Goal: Task Accomplishment & Management: Use online tool/utility

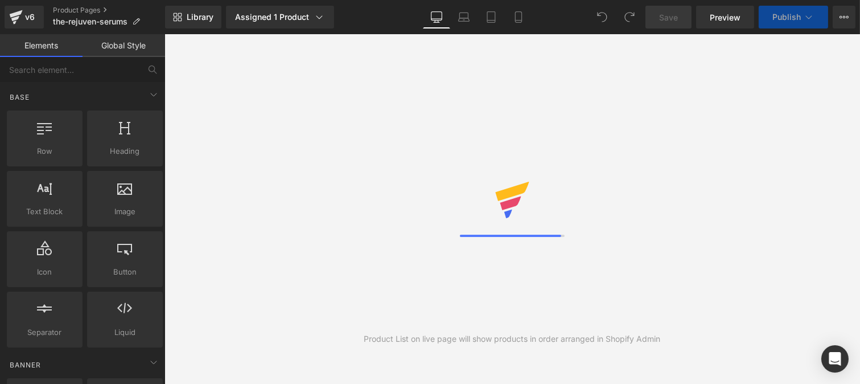
click at [125, 44] on link "Global Style" at bounding box center [124, 45] width 83 height 23
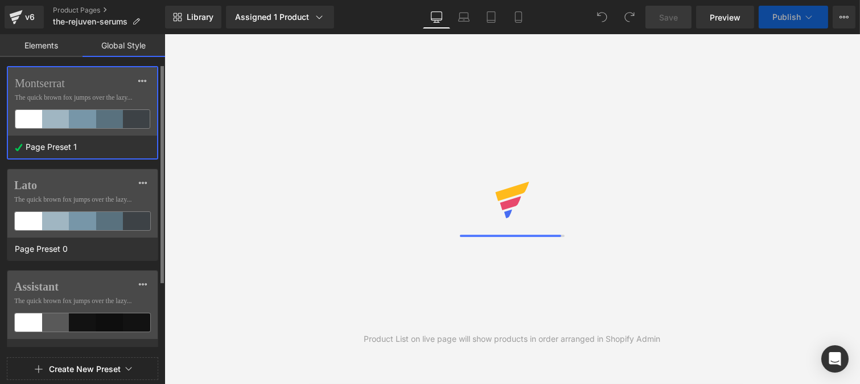
click at [69, 88] on label "Montserrat" at bounding box center [82, 83] width 135 height 14
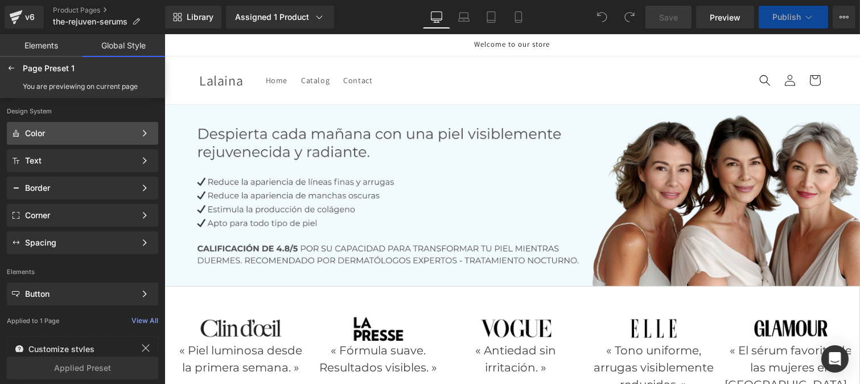
click at [69, 131] on div "Color" at bounding box center [80, 133] width 110 height 9
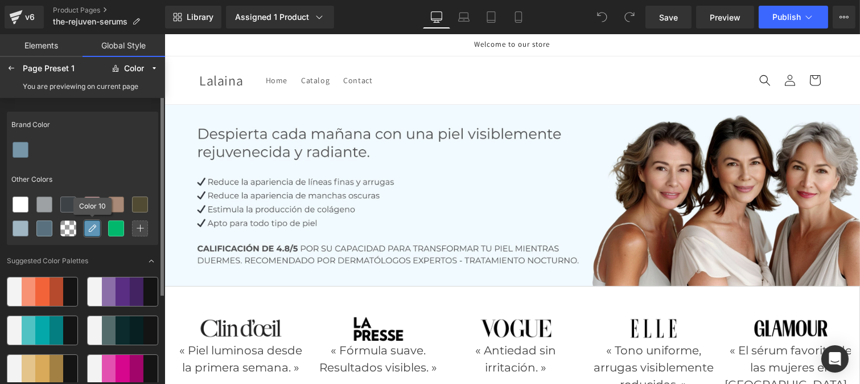
click at [92, 229] on icon at bounding box center [92, 228] width 9 height 9
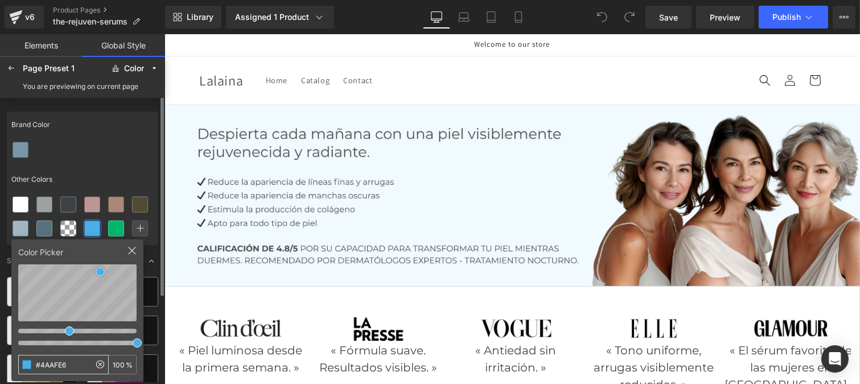
click at [71, 362] on input "#4AAFE6" at bounding box center [54, 364] width 71 height 18
click at [113, 224] on icon at bounding box center [116, 228] width 9 height 9
click at [71, 367] on input "#01B76B" at bounding box center [54, 364] width 71 height 18
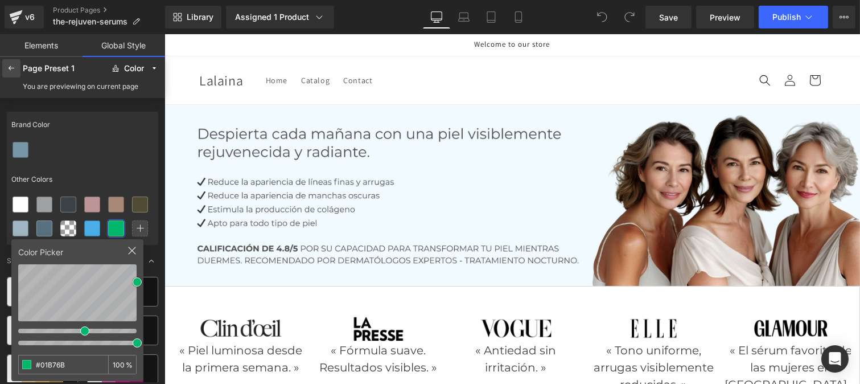
click at [13, 64] on icon at bounding box center [11, 68] width 9 height 9
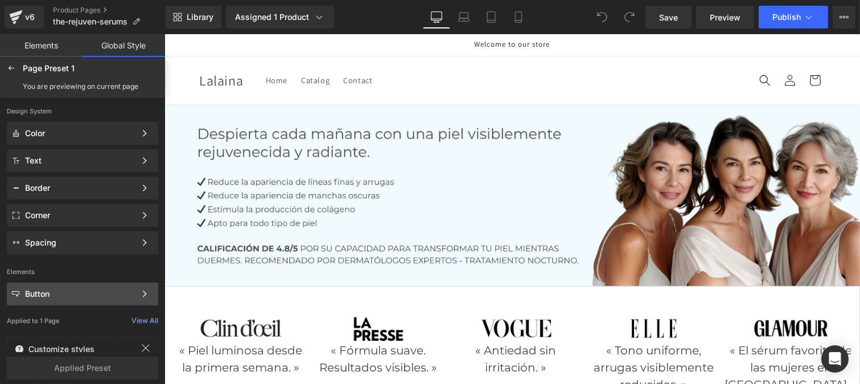
click at [54, 291] on div "Button" at bounding box center [80, 293] width 110 height 9
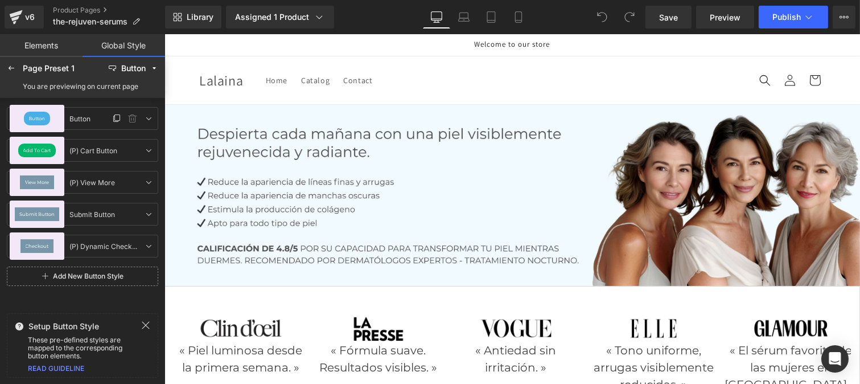
click at [35, 117] on span "Button" at bounding box center [37, 118] width 17 height 5
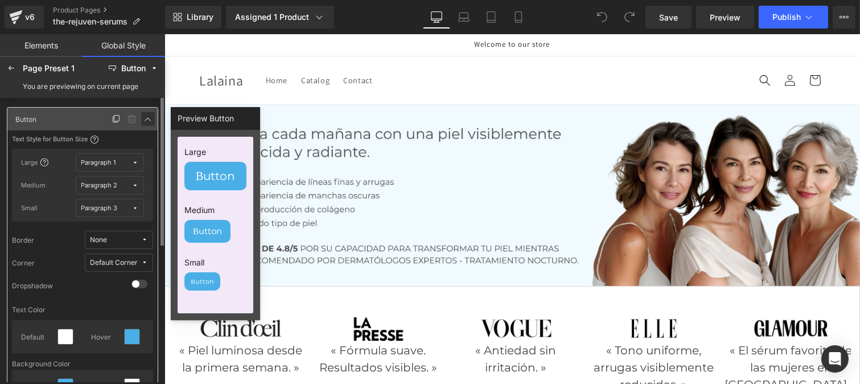
click at [145, 119] on icon at bounding box center [147, 118] width 9 height 9
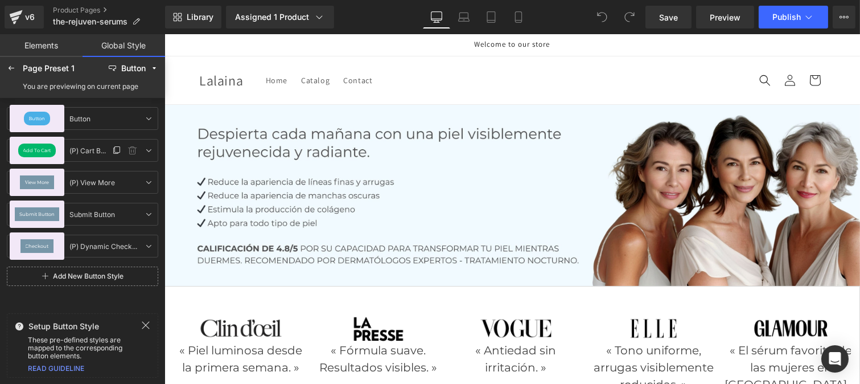
click at [32, 154] on div "Add To Cart" at bounding box center [37, 150] width 38 height 14
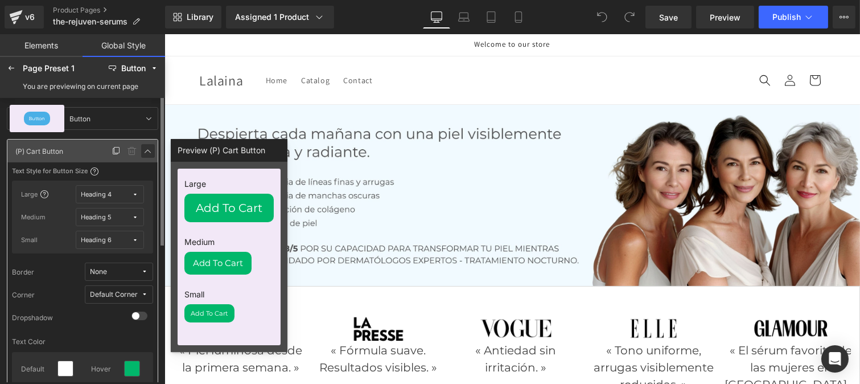
click at [148, 146] on icon at bounding box center [147, 150] width 9 height 9
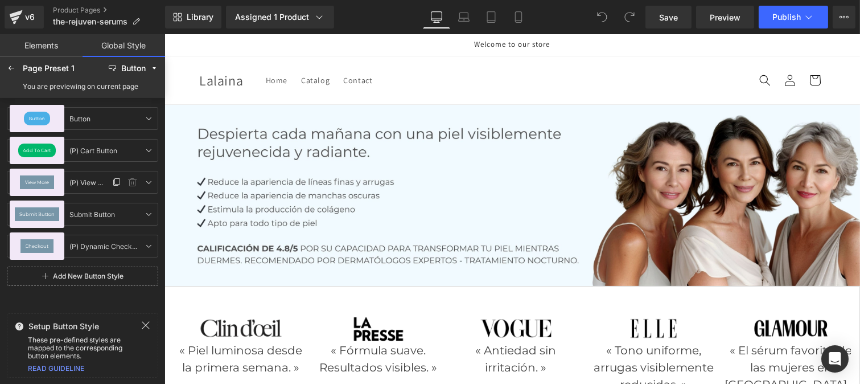
click at [38, 181] on span "View More" at bounding box center [37, 182] width 24 height 5
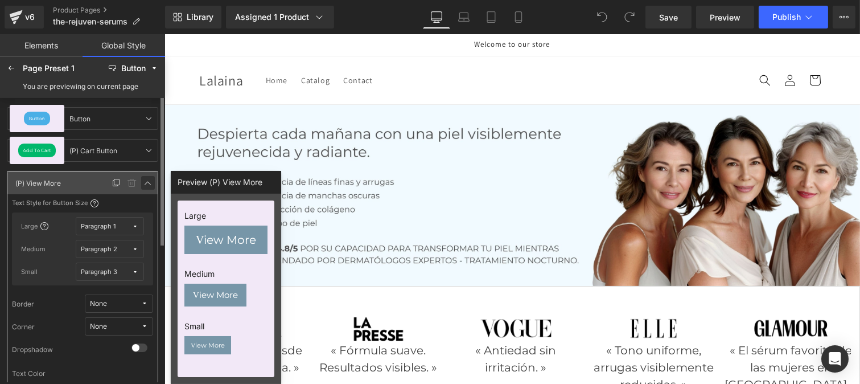
click at [145, 182] on icon at bounding box center [147, 182] width 9 height 9
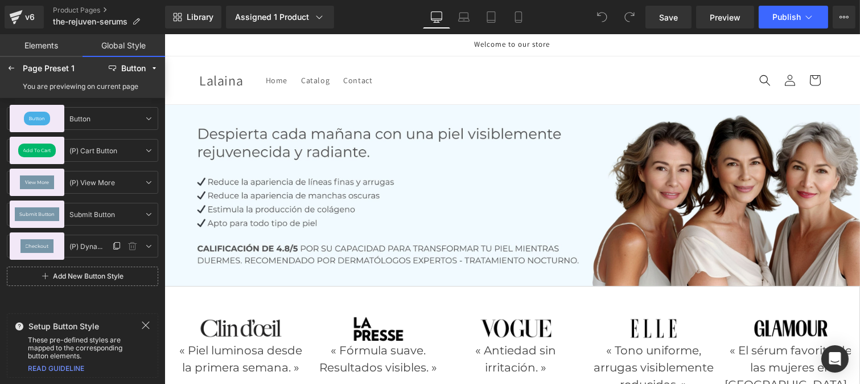
click at [36, 241] on div "Checkout" at bounding box center [36, 246] width 33 height 14
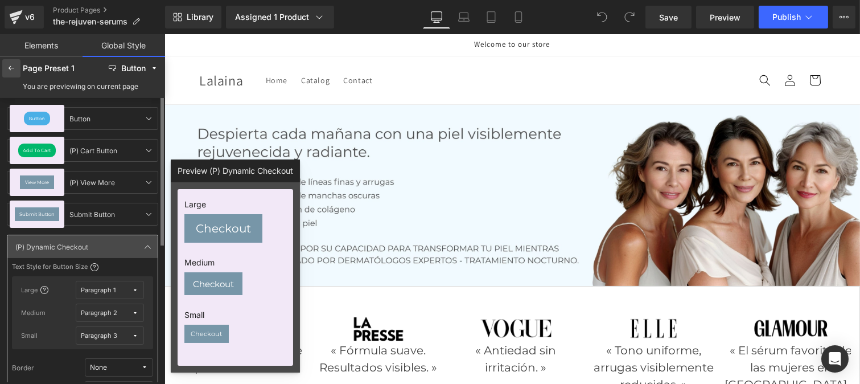
click at [13, 69] on icon at bounding box center [11, 68] width 9 height 9
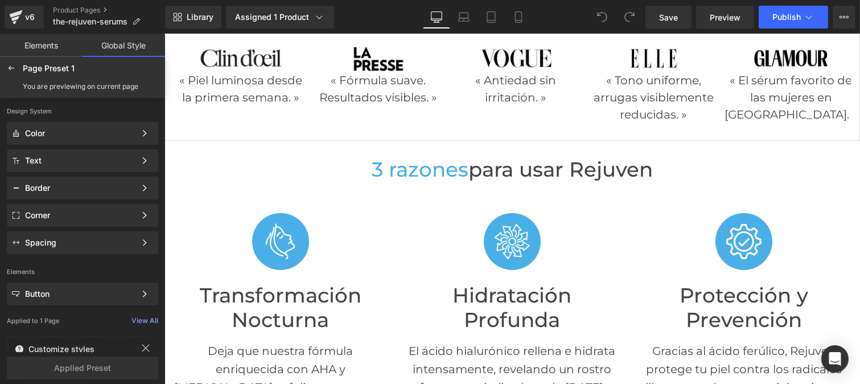
scroll to position [271, 0]
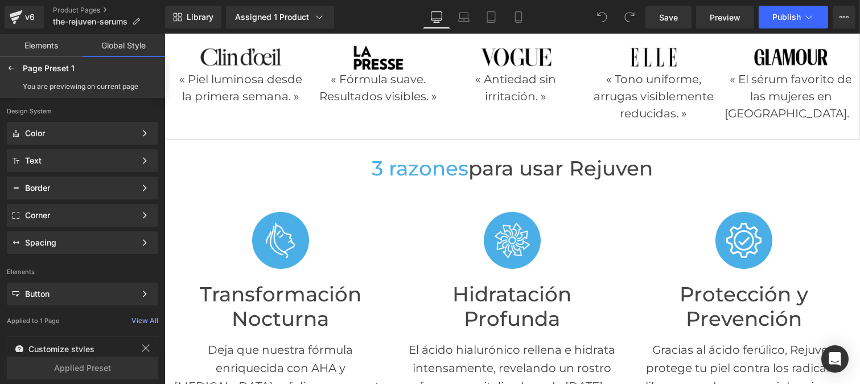
click at [254, 316] on span "Transformación Nocturna" at bounding box center [280, 306] width 162 height 49
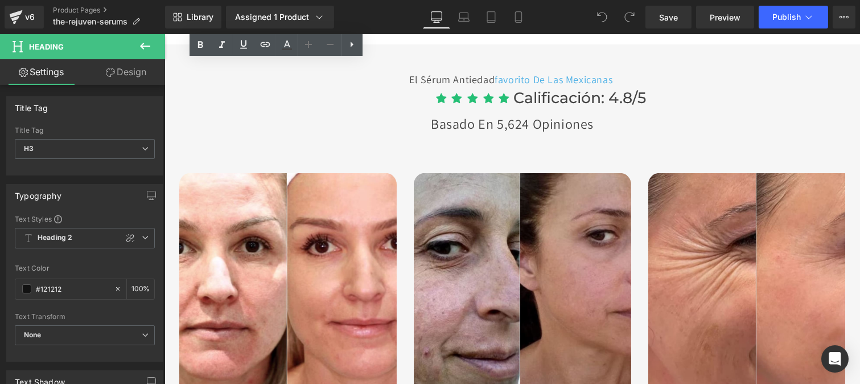
scroll to position [3285, 0]
click at [537, 103] on div "Calificación: 4.8/5 Heading" at bounding box center [678, 97] width 331 height 12
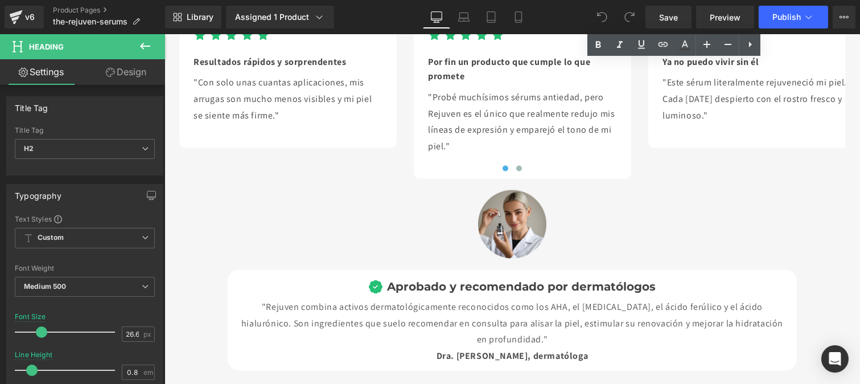
scroll to position [3696, 0]
click at [237, 19] on icon at bounding box center [240, 16] width 6 height 6
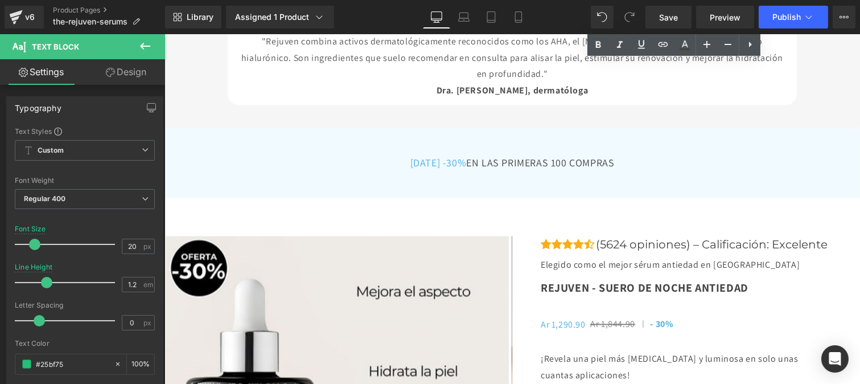
scroll to position [3961, 0]
click at [428, 28] on span "Aprobado y recomendado por dermatólogos" at bounding box center [520, 22] width 269 height 14
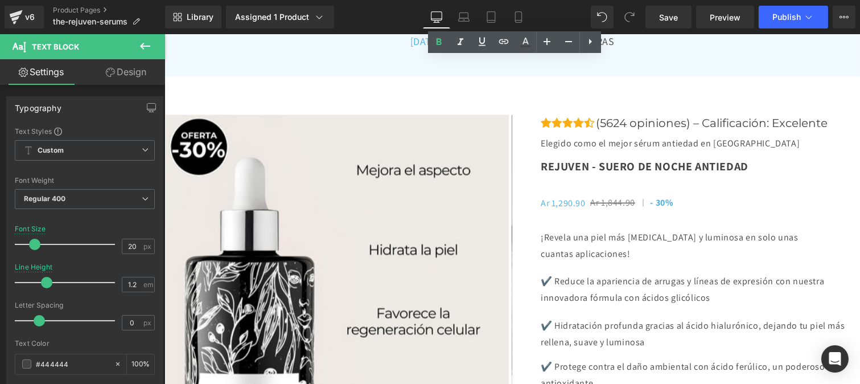
scroll to position [4083, 0]
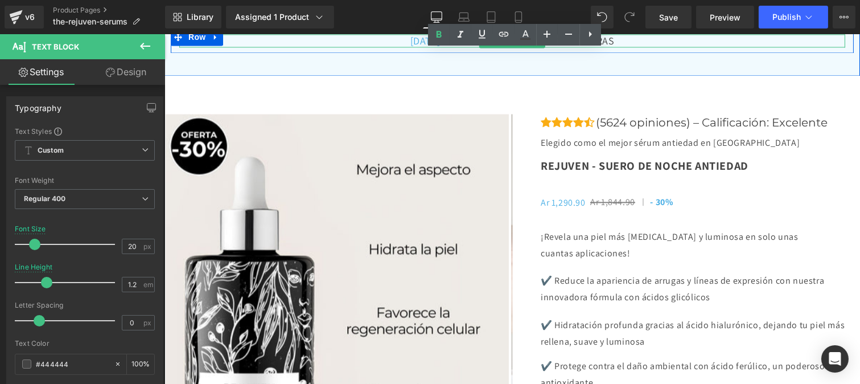
click at [422, 47] on h3 "[DATE] -30% EN LAS PRIMERAS 100 COMPRAS" at bounding box center [512, 40] width 666 height 13
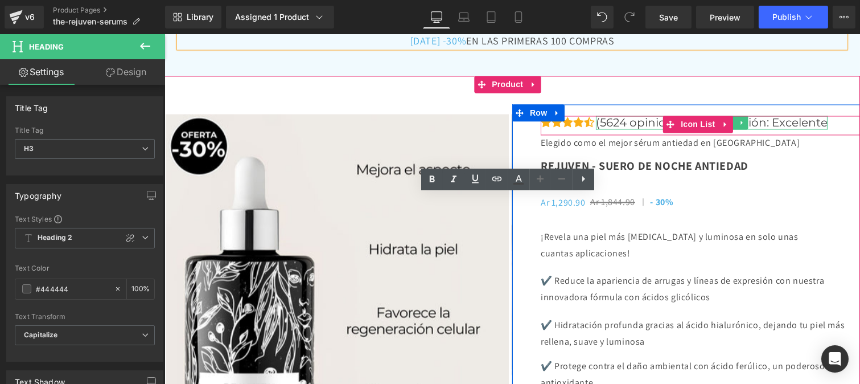
click at [605, 129] on p "(5624 opiniones) – Calificación: Excelente" at bounding box center [711, 123] width 232 height 14
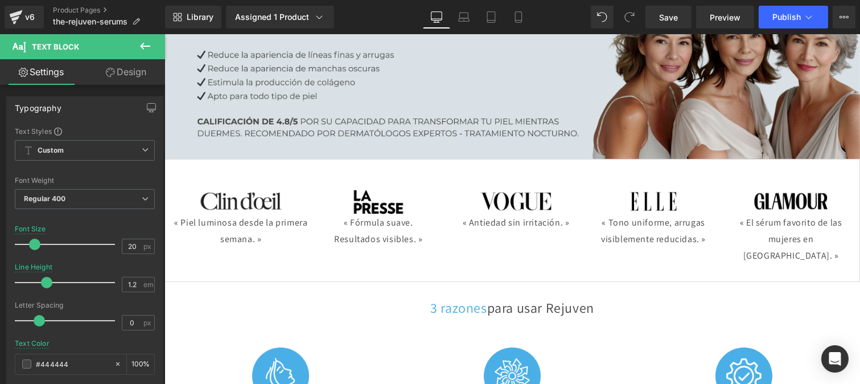
scroll to position [112, 0]
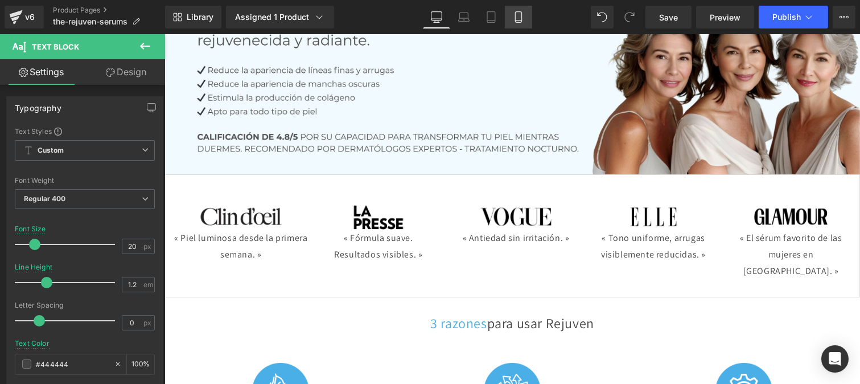
drag, startPoint x: 514, startPoint y: 8, endPoint x: 161, endPoint y: 224, distance: 414.3
click at [514, 8] on link "Mobile" at bounding box center [518, 17] width 27 height 23
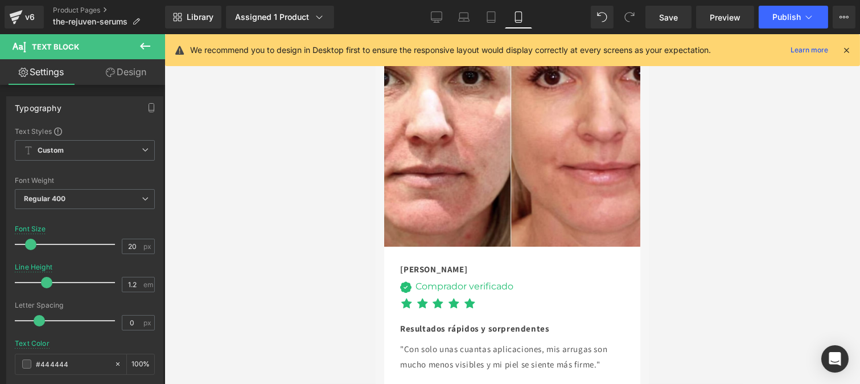
scroll to position [4700, 0]
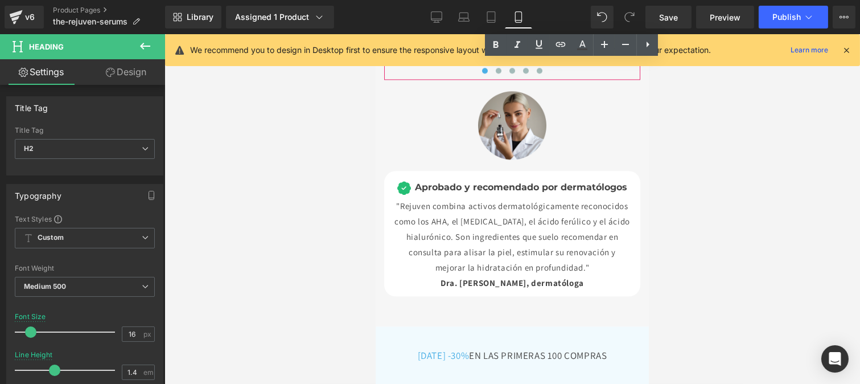
scroll to position [5027, 0]
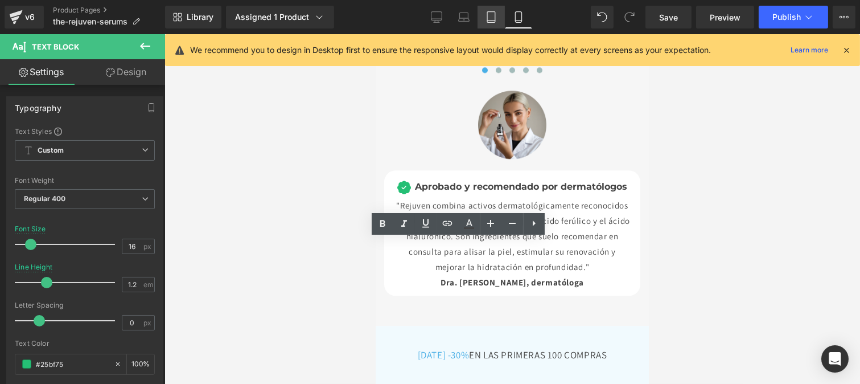
click at [487, 26] on link "Tablet" at bounding box center [490, 17] width 27 height 23
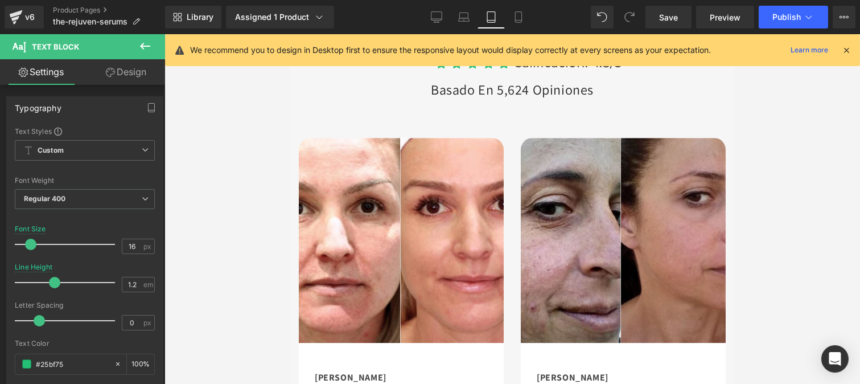
scroll to position [5444, 0]
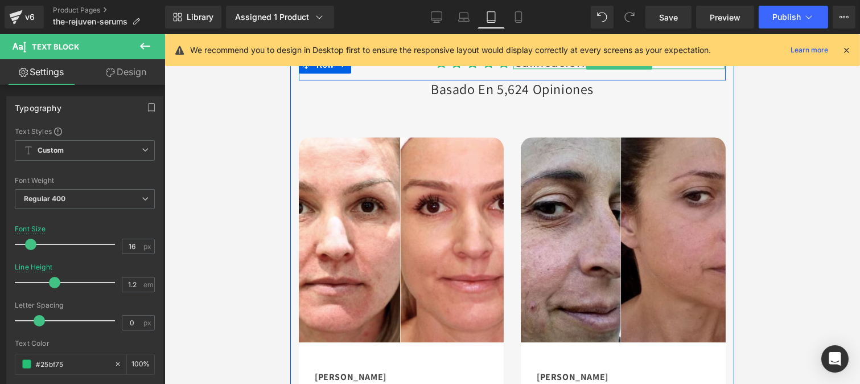
click at [520, 69] on span "Calificación: 4.8/5" at bounding box center [567, 62] width 108 height 15
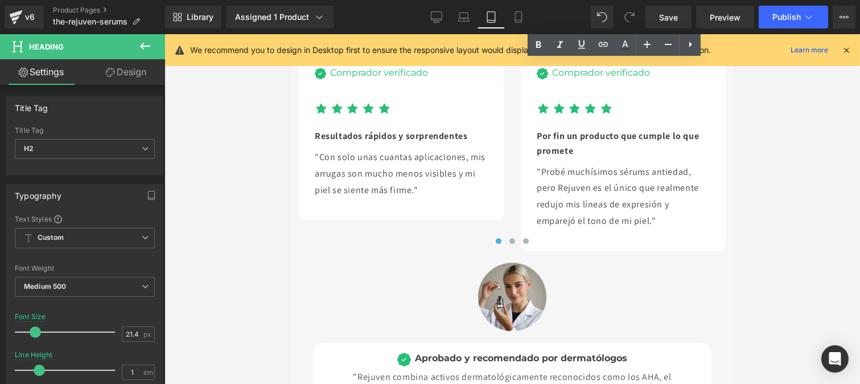
scroll to position [5766, 0]
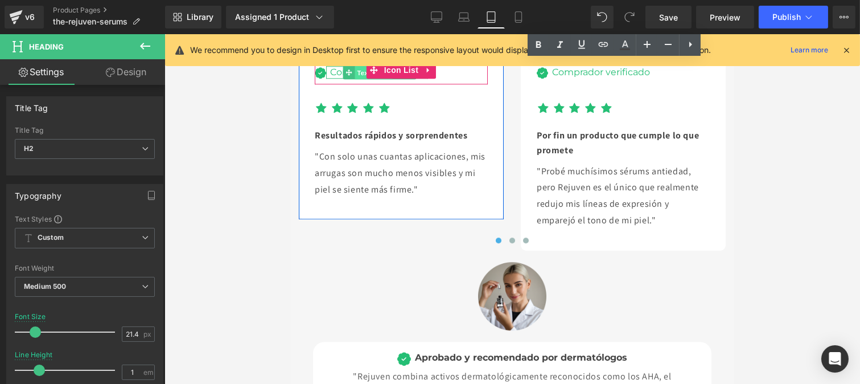
click at [354, 80] on span "Text Block" at bounding box center [373, 73] width 38 height 14
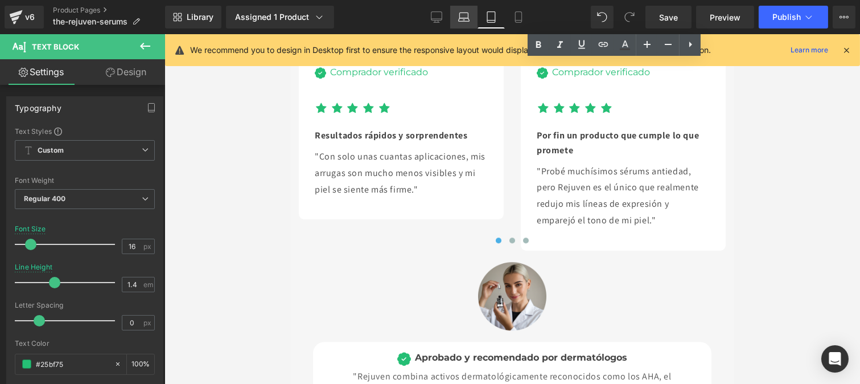
click at [453, 24] on link "Laptop" at bounding box center [463, 17] width 27 height 23
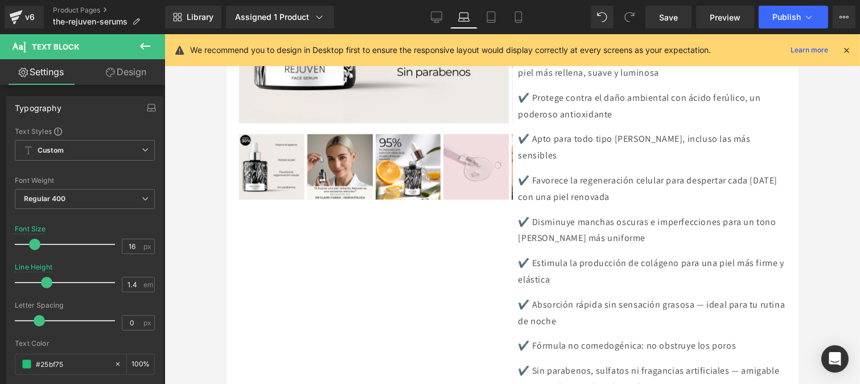
scroll to position [4281, 0]
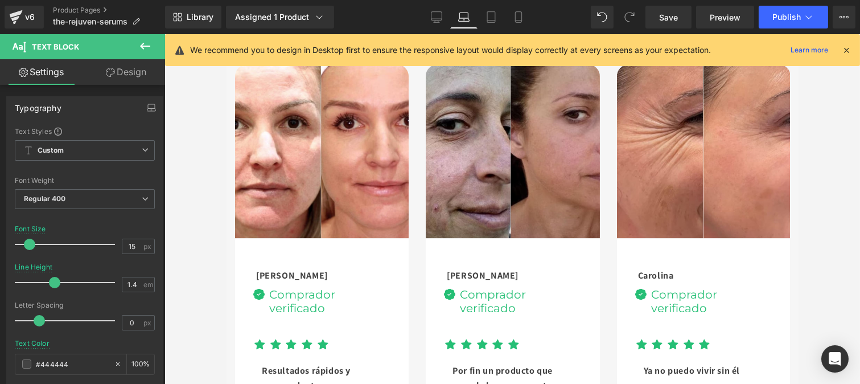
scroll to position [3246, 0]
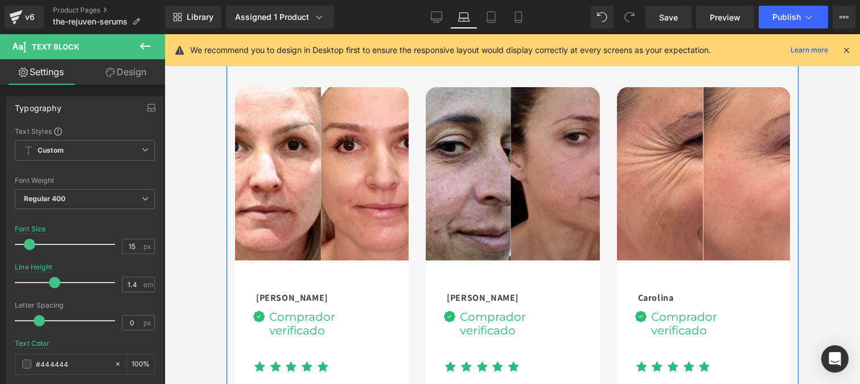
click at [534, 38] on span "Calificación: 4.8/5" at bounding box center [579, 28] width 133 height 19
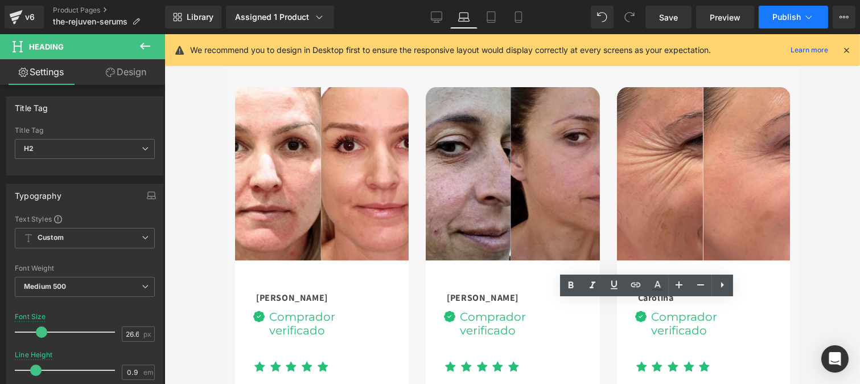
click at [780, 18] on span "Publish" at bounding box center [786, 17] width 28 height 9
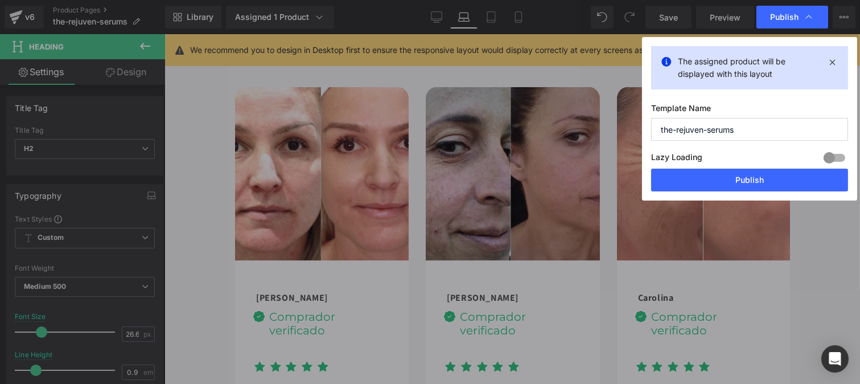
type textarea "s"
drag, startPoint x: 730, startPoint y: 131, endPoint x: 604, endPoint y: 139, distance: 126.6
click at [604, 139] on div "Publish The assigned product will be displayed with this layout Template Name t…" at bounding box center [430, 192] width 860 height 384
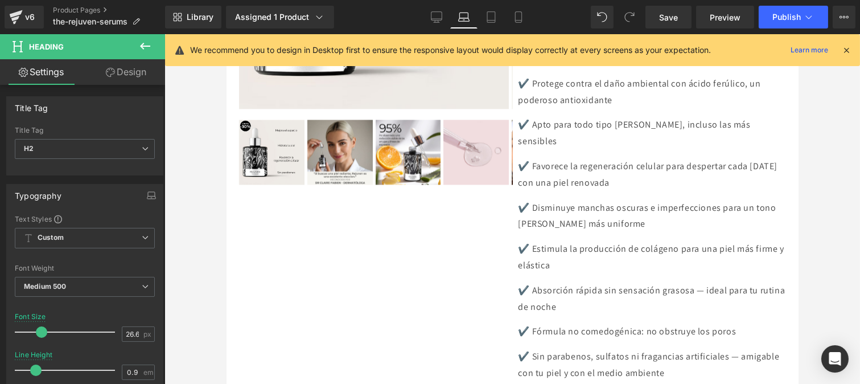
scroll to position [4295, 0]
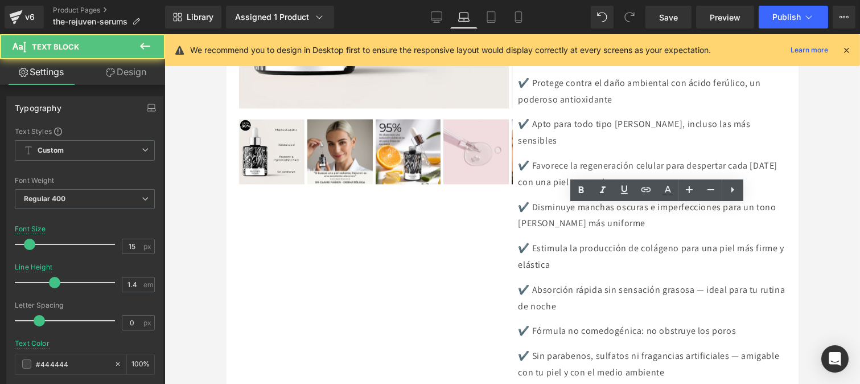
drag, startPoint x: 642, startPoint y: 212, endPoint x: 757, endPoint y: 215, distance: 115.0
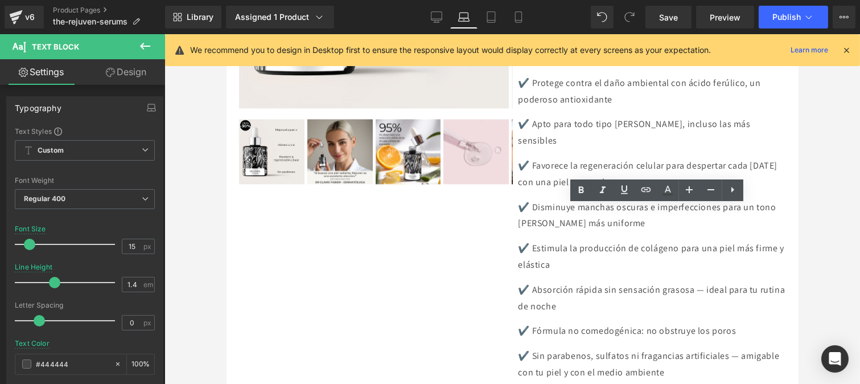
copy p "– Calificación: Excelente"
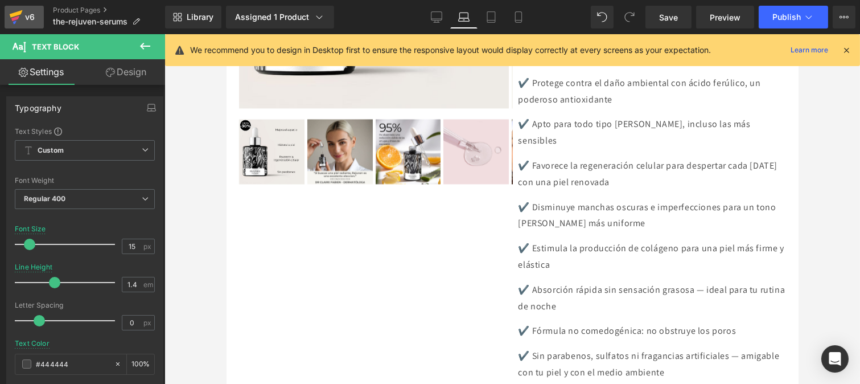
click at [28, 17] on div "v6" at bounding box center [30, 17] width 14 height 15
